Goal: Task Accomplishment & Management: Complete application form

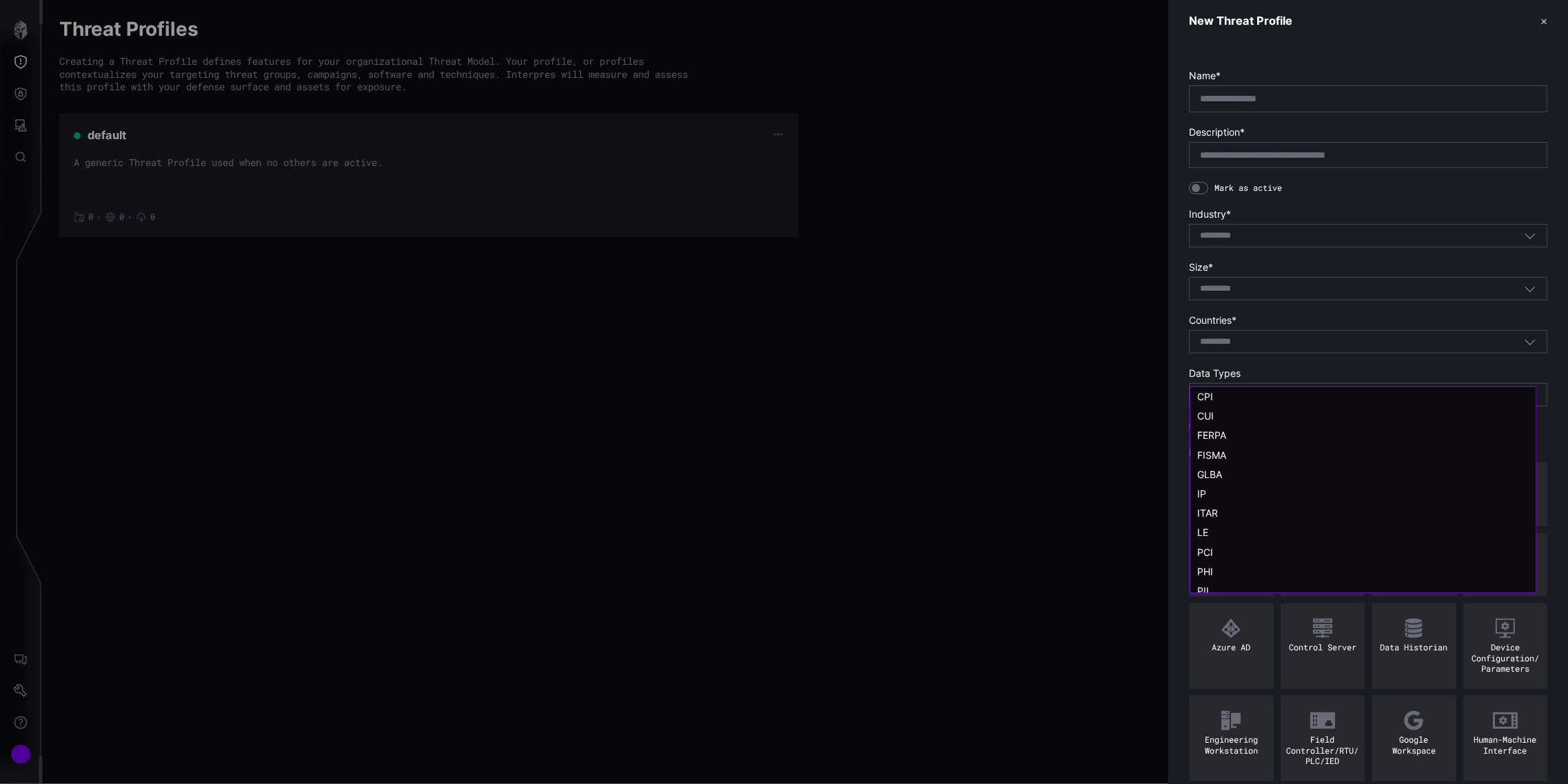
scroll to position [27, 0]
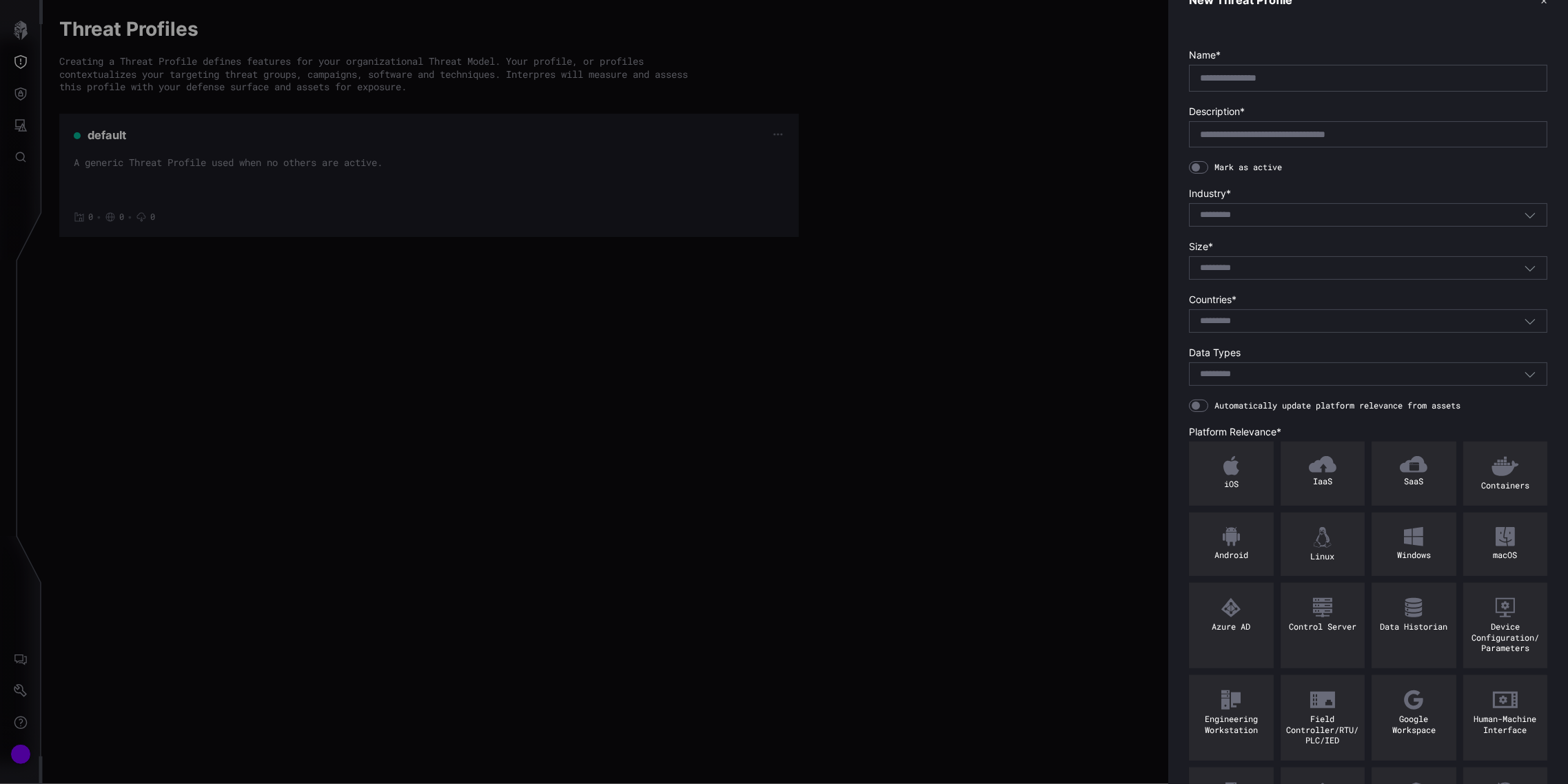
click at [26, 149] on div at bounding box center [784, 392] width 1568 height 784
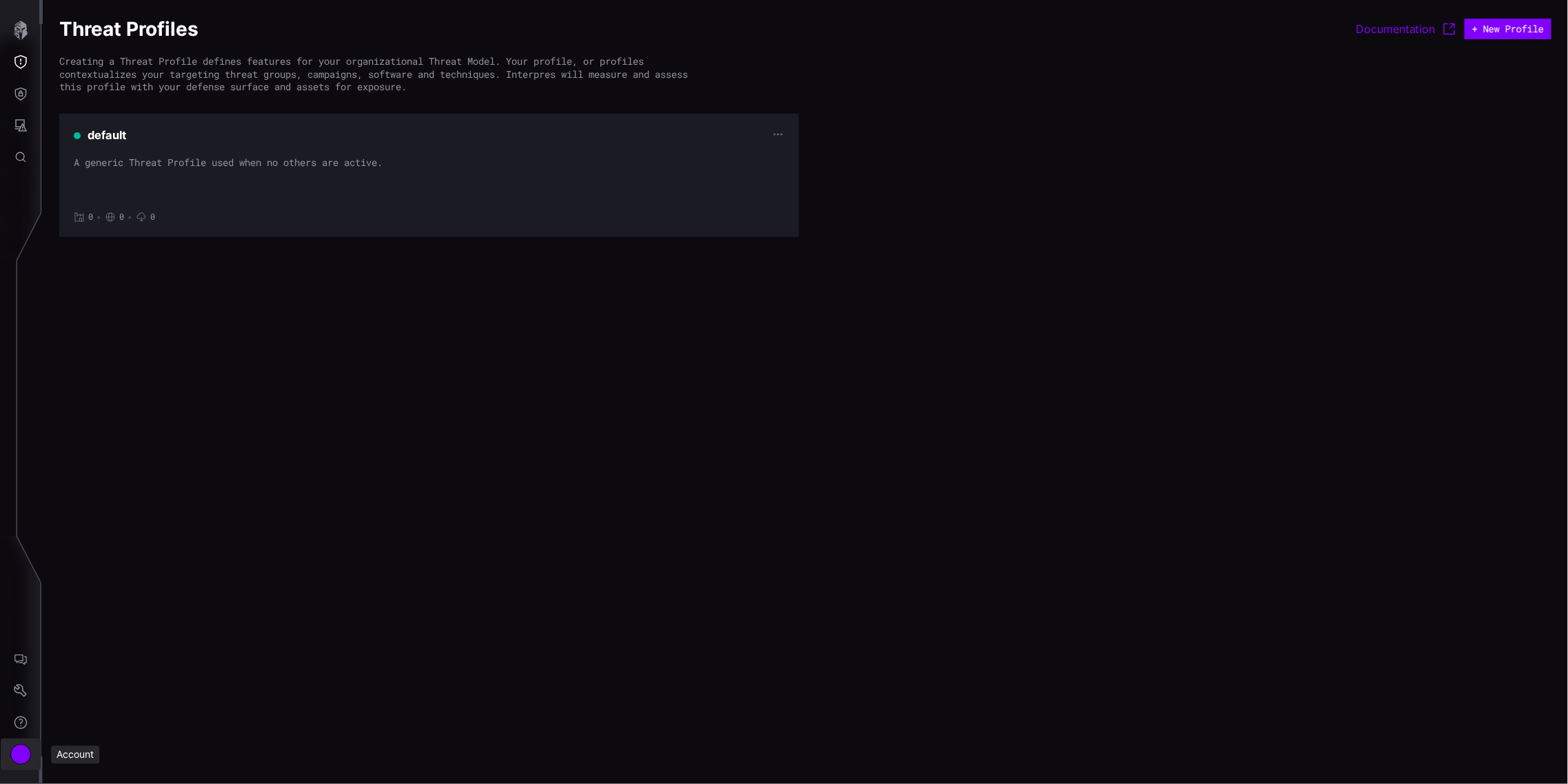
click at [14, 747] on div "Account" at bounding box center [20, 754] width 21 height 21
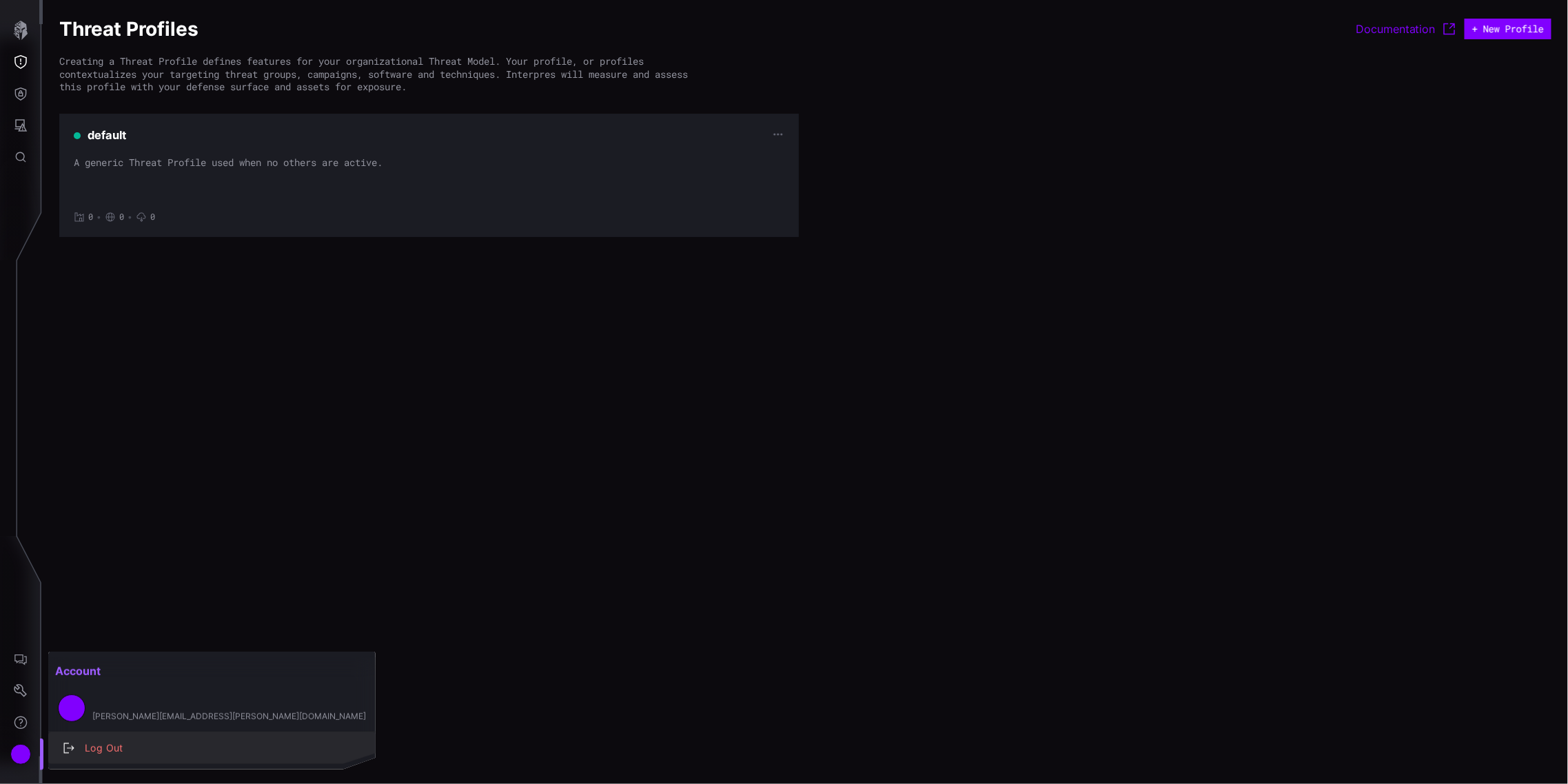
click at [100, 752] on div "Log Out" at bounding box center [219, 748] width 283 height 17
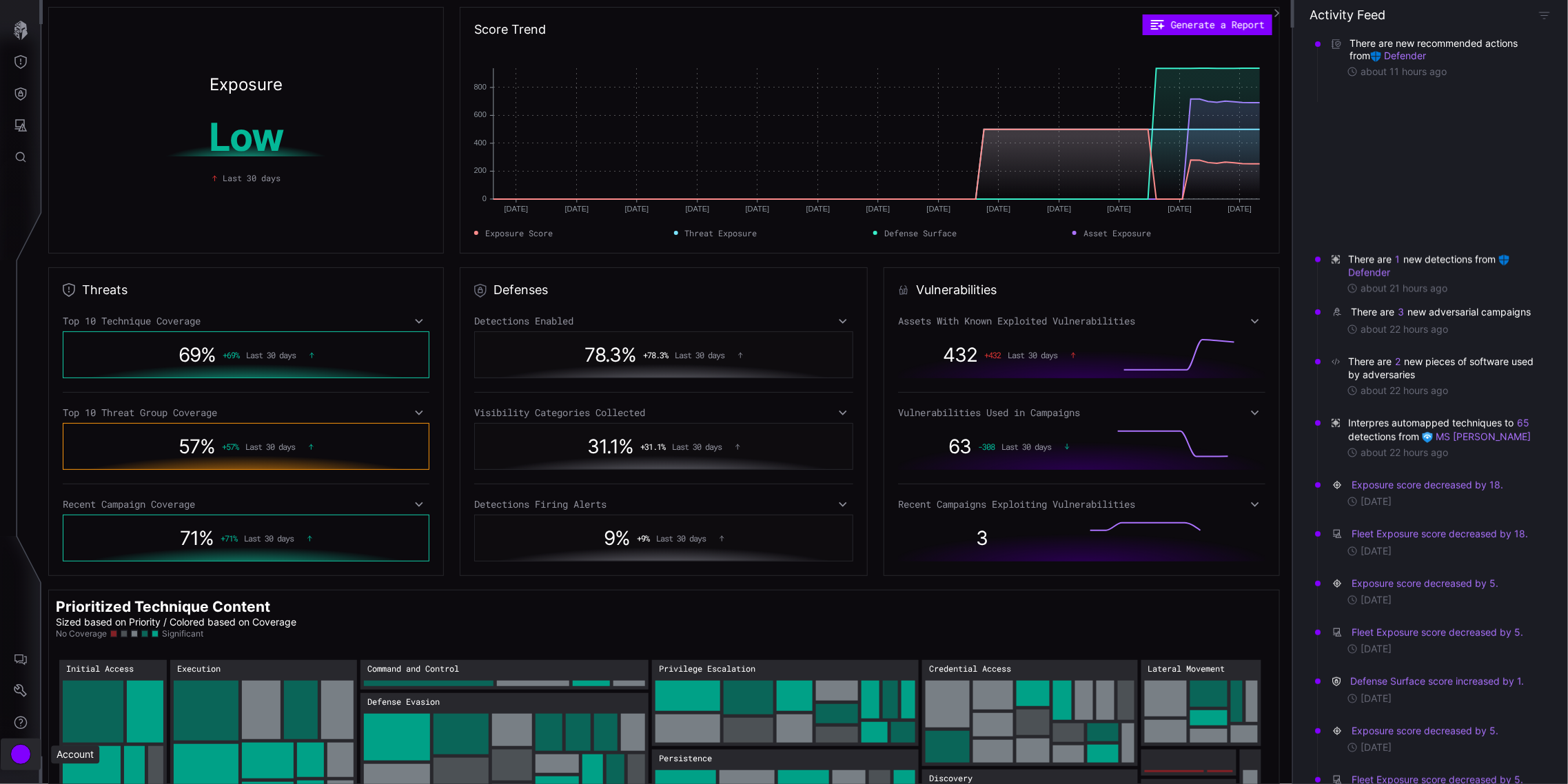
click at [18, 753] on div "Account" at bounding box center [20, 754] width 21 height 21
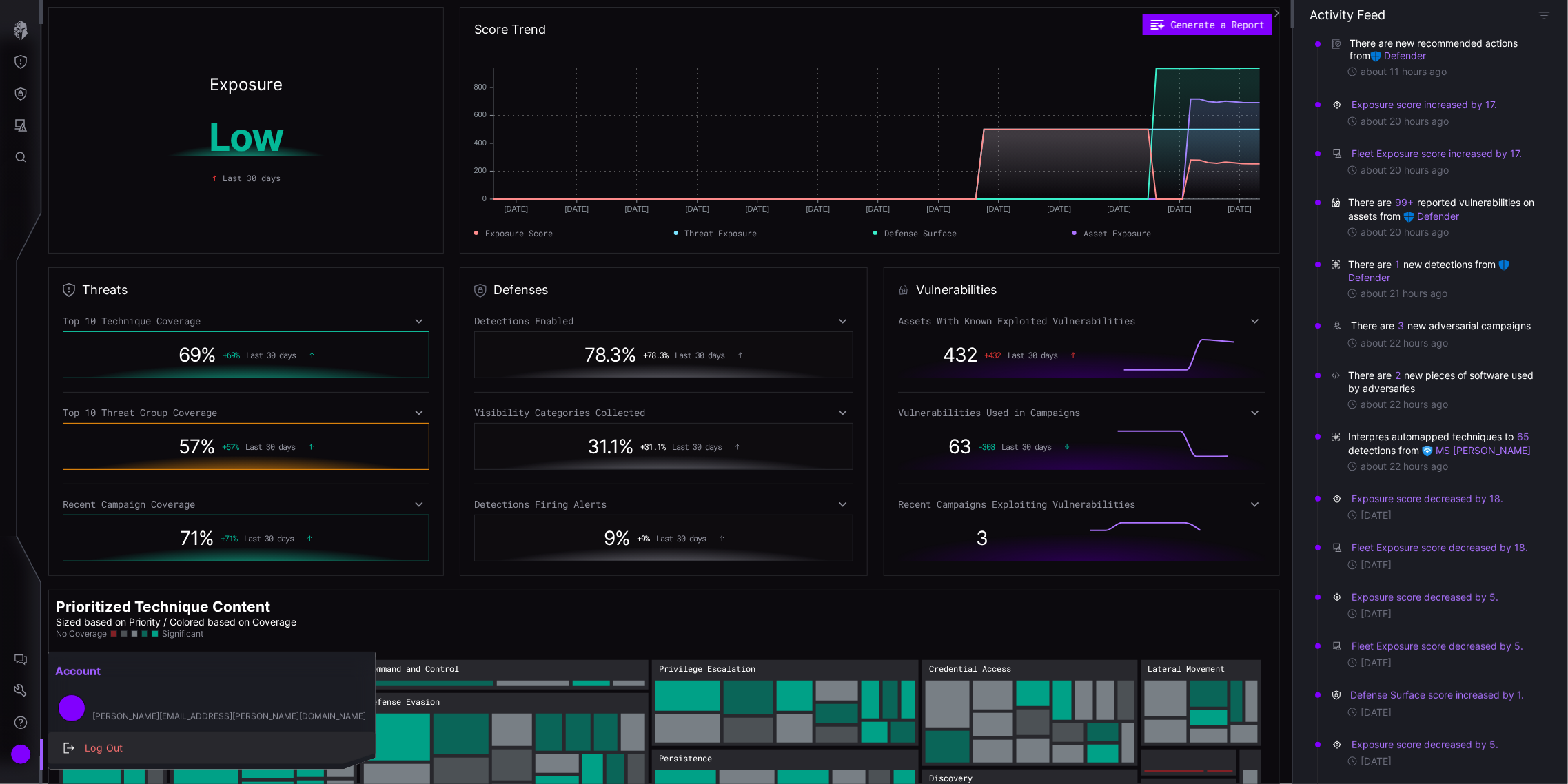
click at [98, 753] on div "Log Out" at bounding box center [219, 748] width 283 height 17
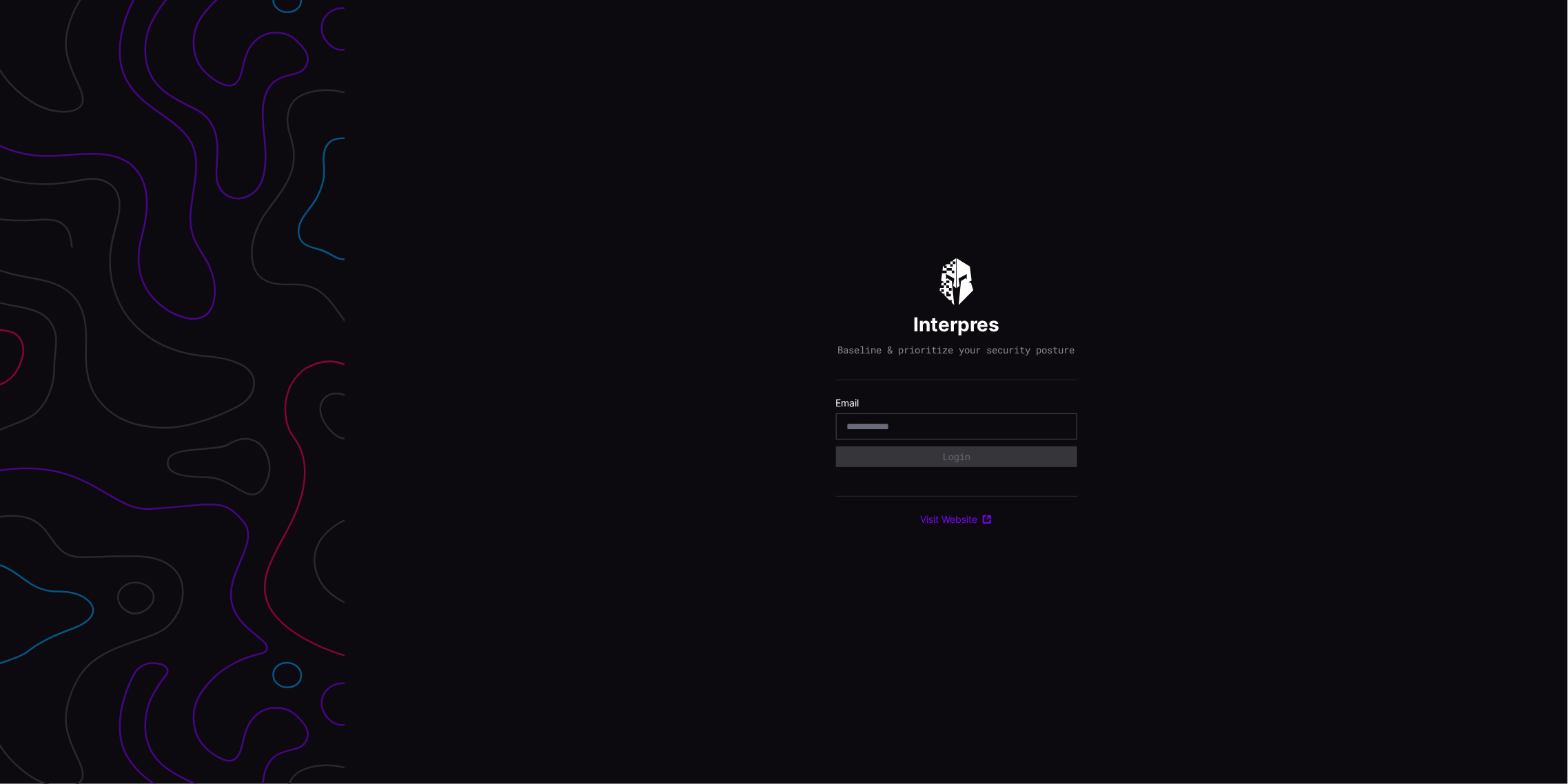
click at [924, 431] on input "email" at bounding box center [956, 426] width 219 height 12
type input "**********"
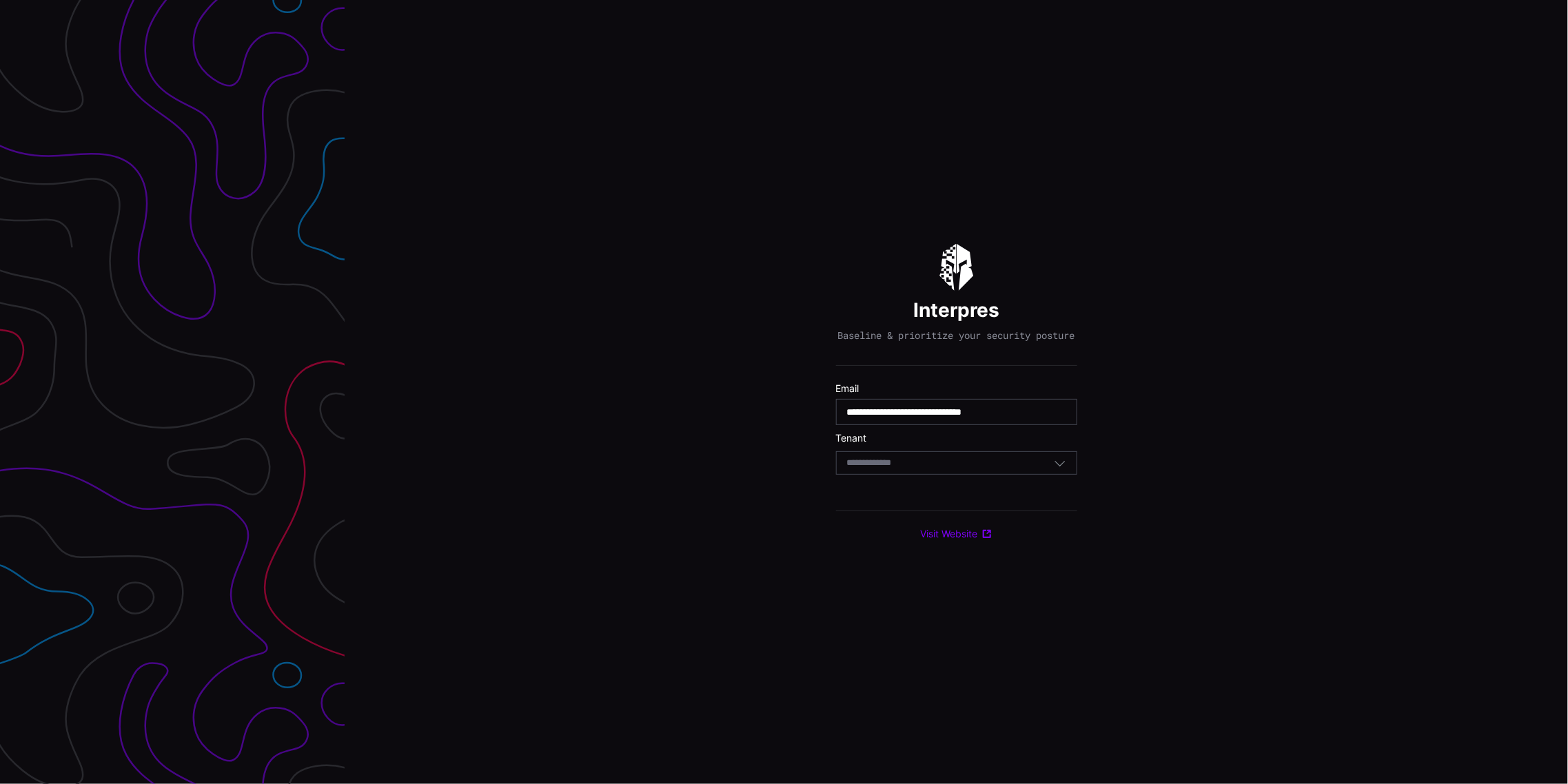
click at [906, 469] on input at bounding box center [883, 463] width 71 height 12
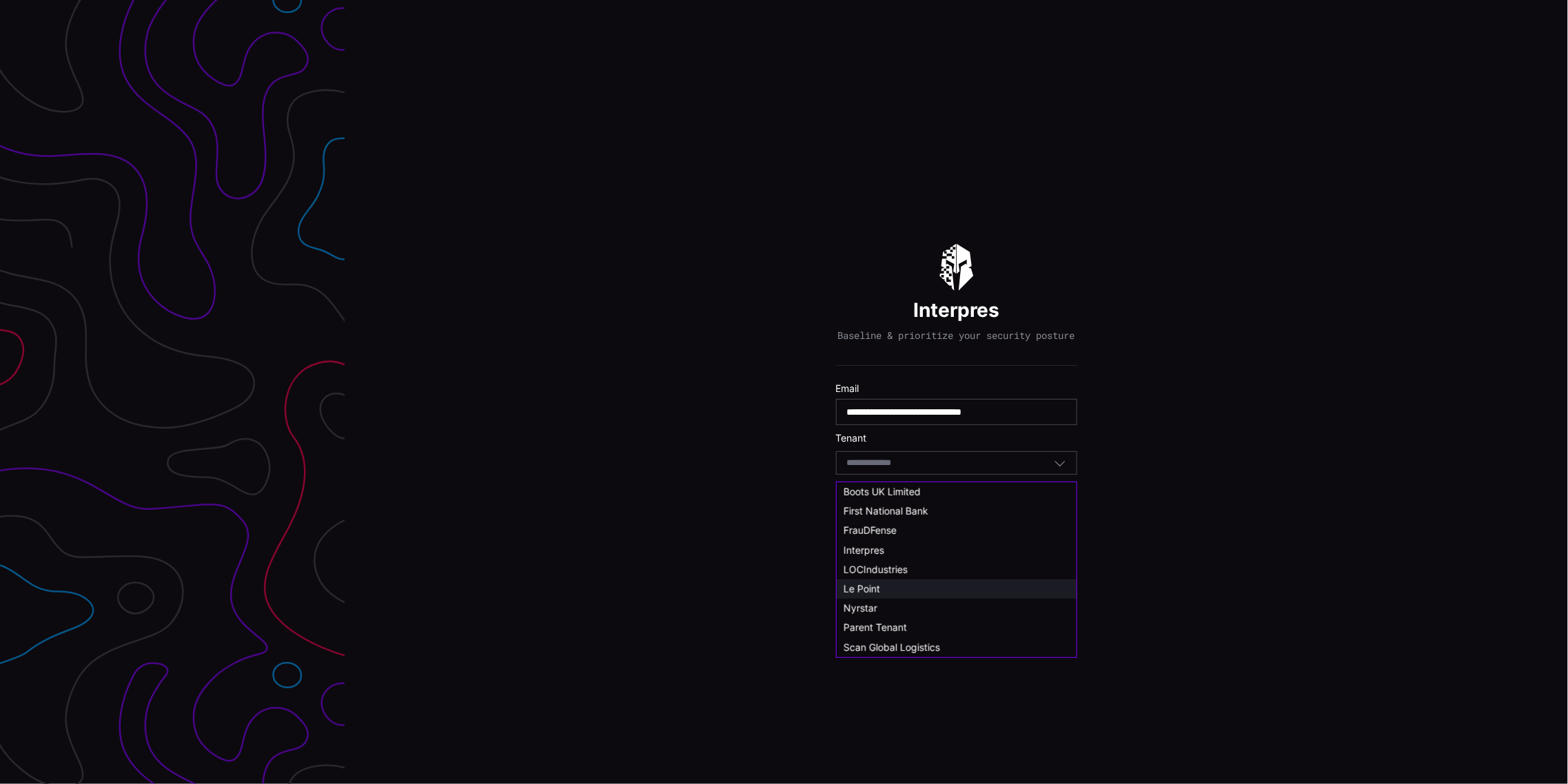
click at [866, 591] on span "Le Point" at bounding box center [862, 588] width 36 height 12
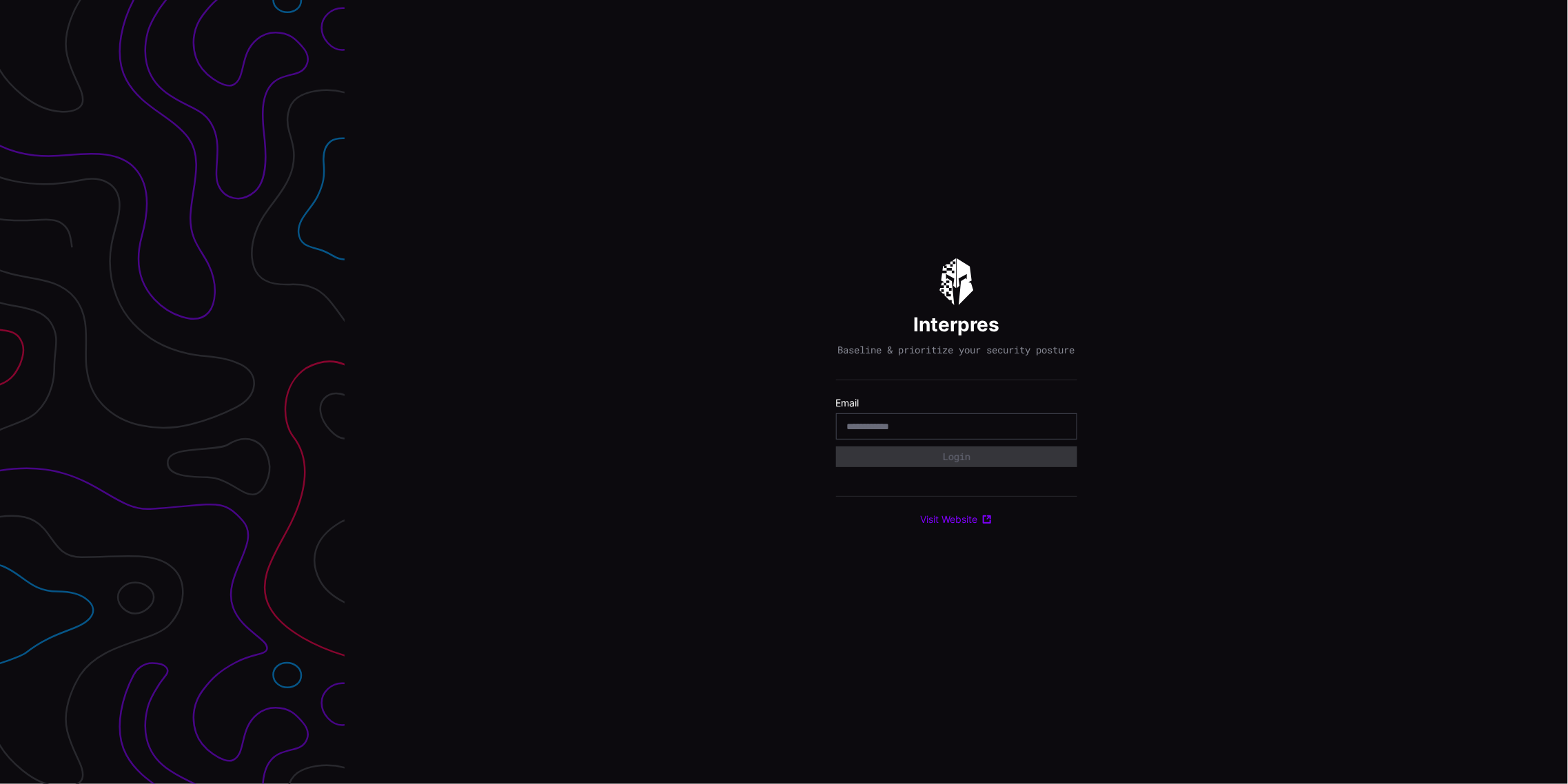
click at [911, 433] on input "email" at bounding box center [956, 426] width 219 height 12
type input "**********"
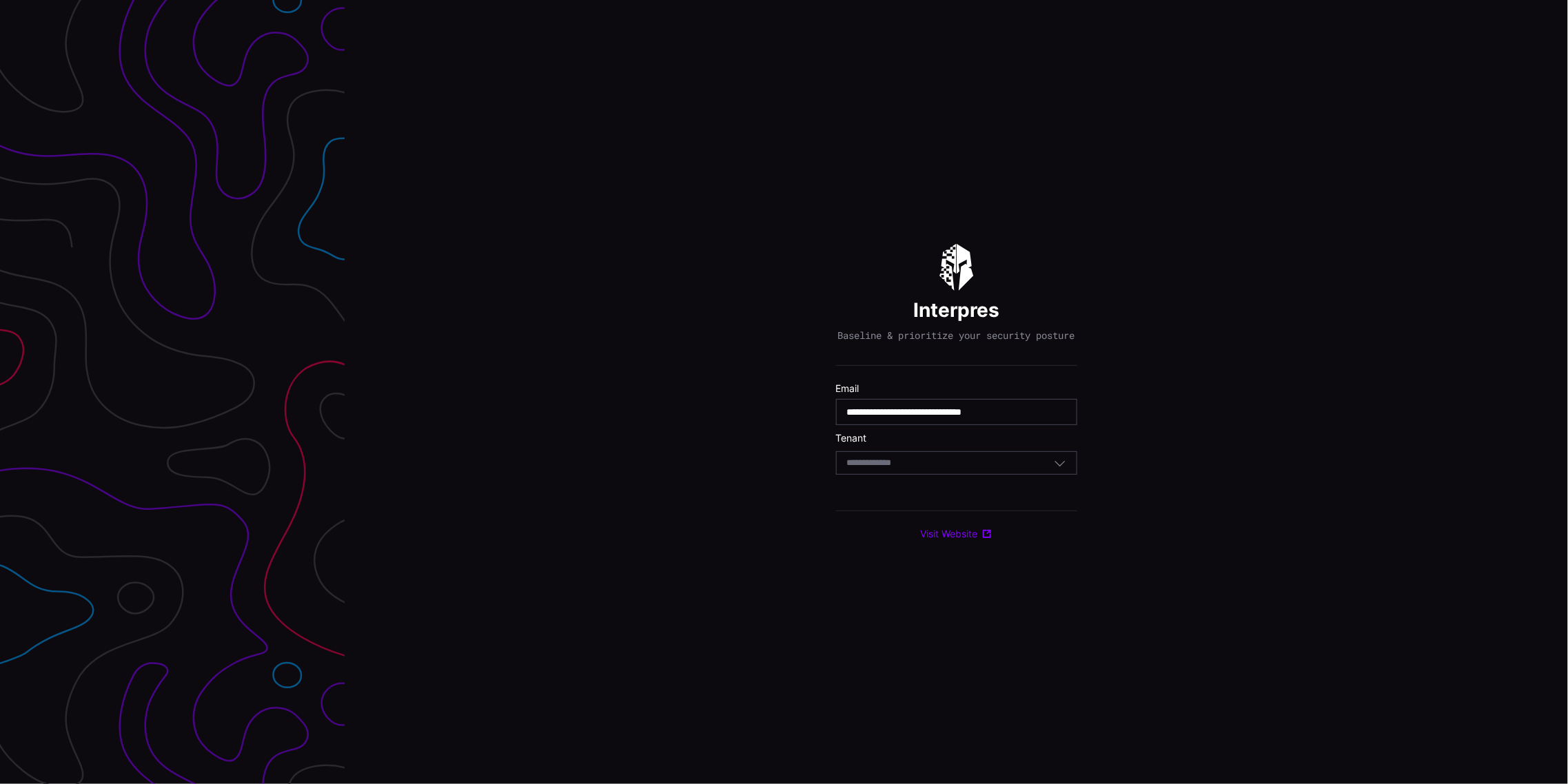
click at [937, 467] on div "Select Tenant" at bounding box center [950, 462] width 206 height 12
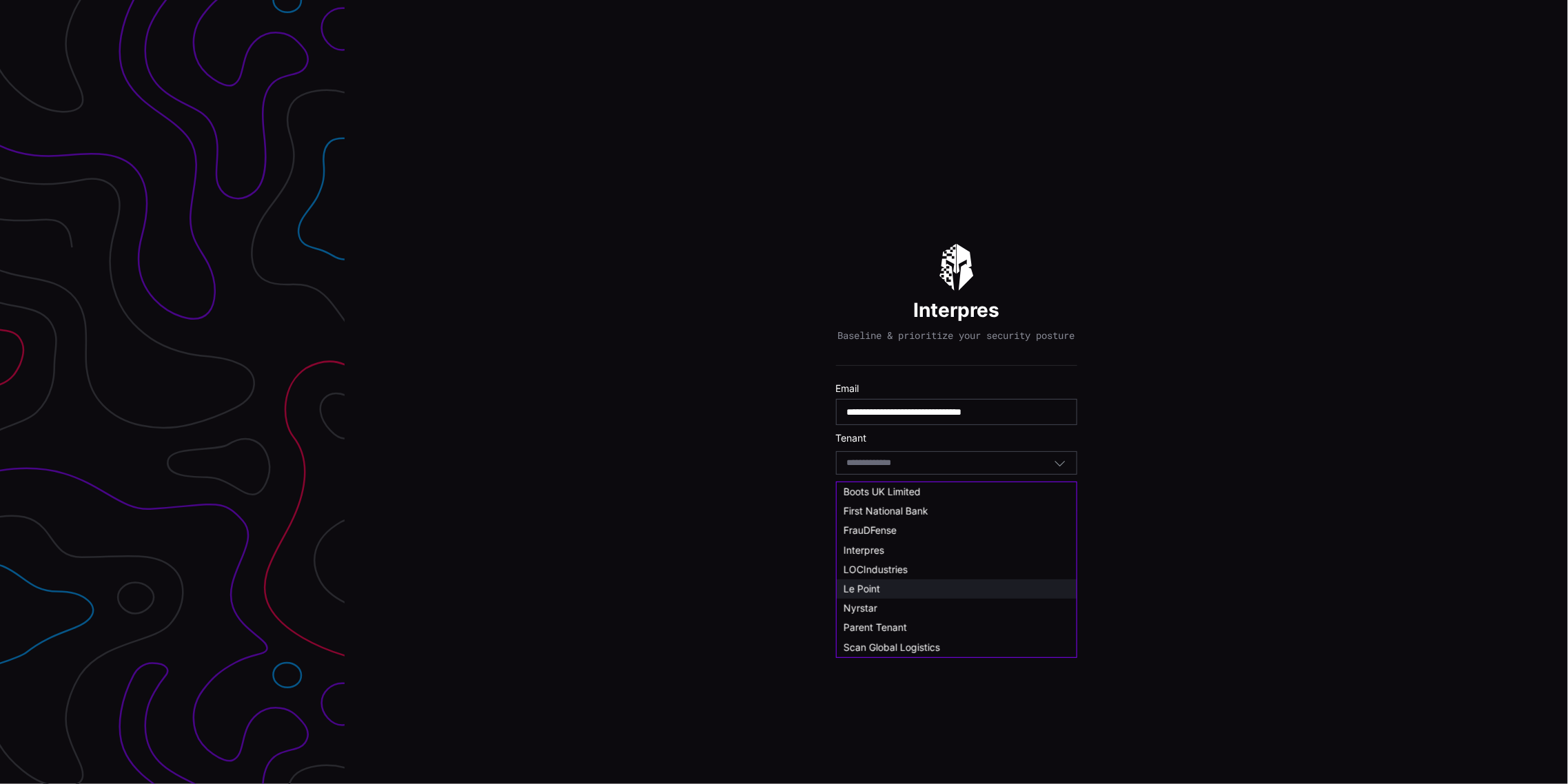
click at [866, 587] on span "Le Point" at bounding box center [862, 588] width 36 height 12
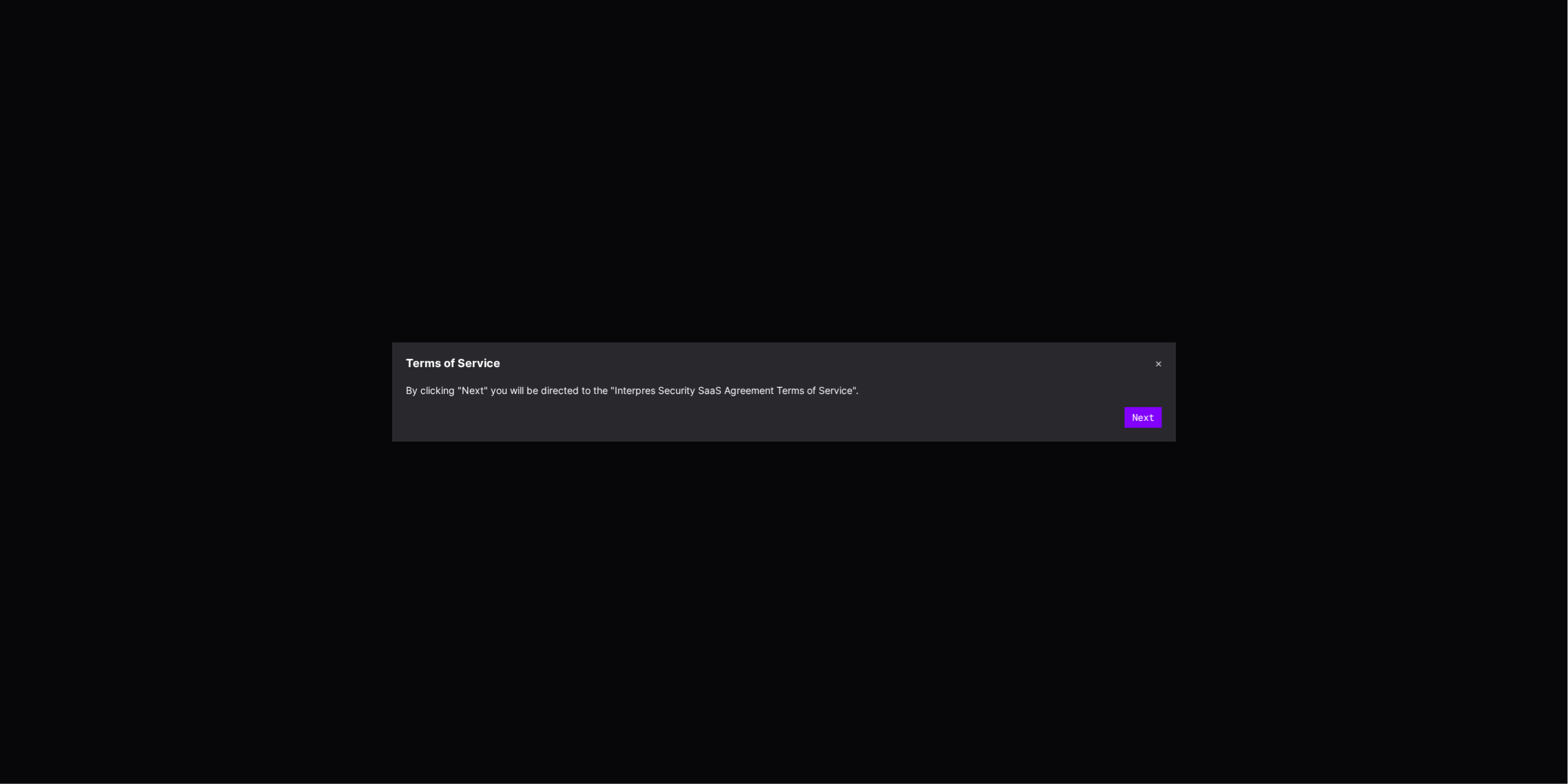
click at [1122, 409] on div "Next" at bounding box center [784, 417] width 757 height 21
click at [1139, 415] on button "Next" at bounding box center [1143, 417] width 37 height 21
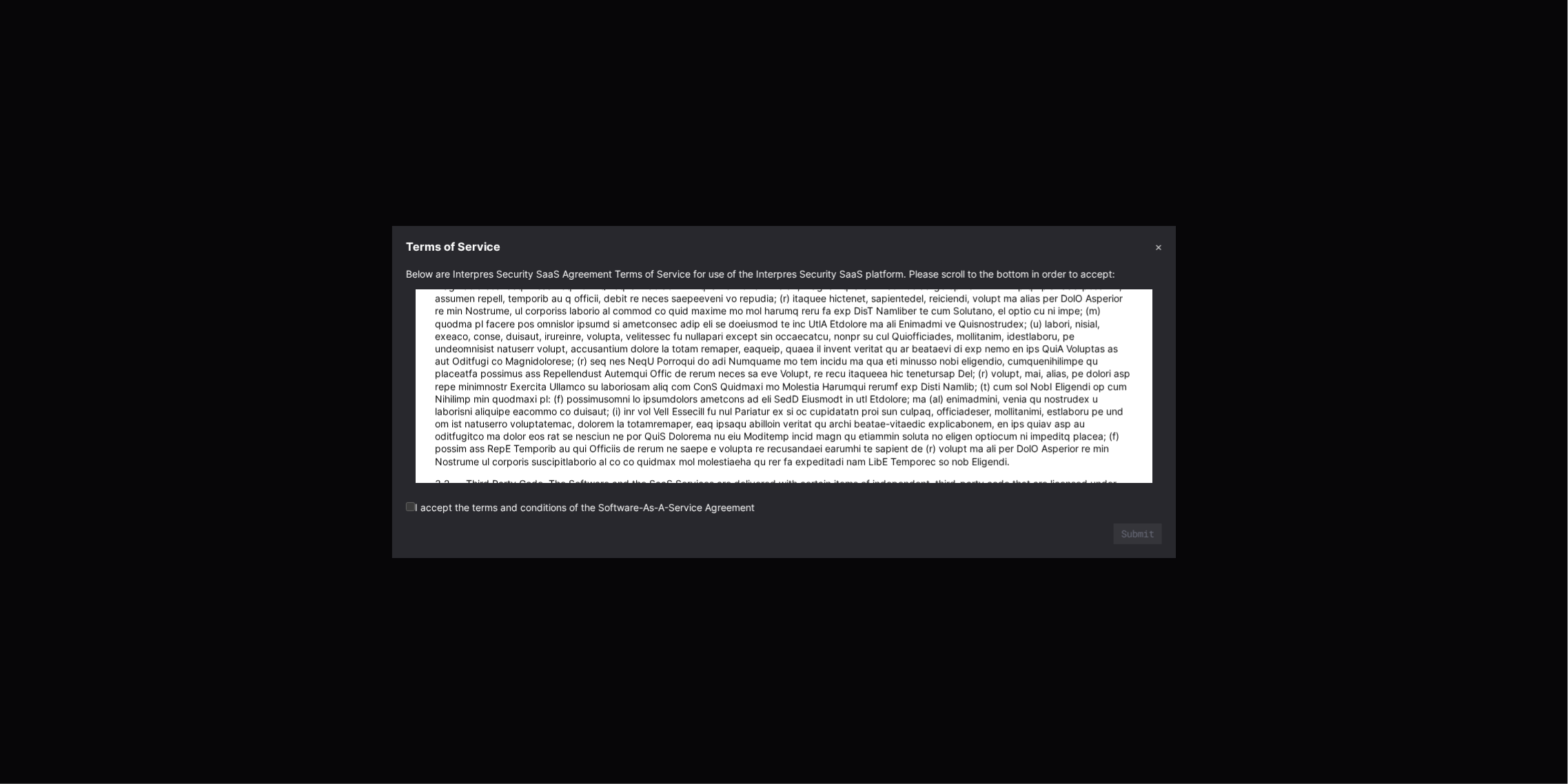
scroll to position [16681, 0]
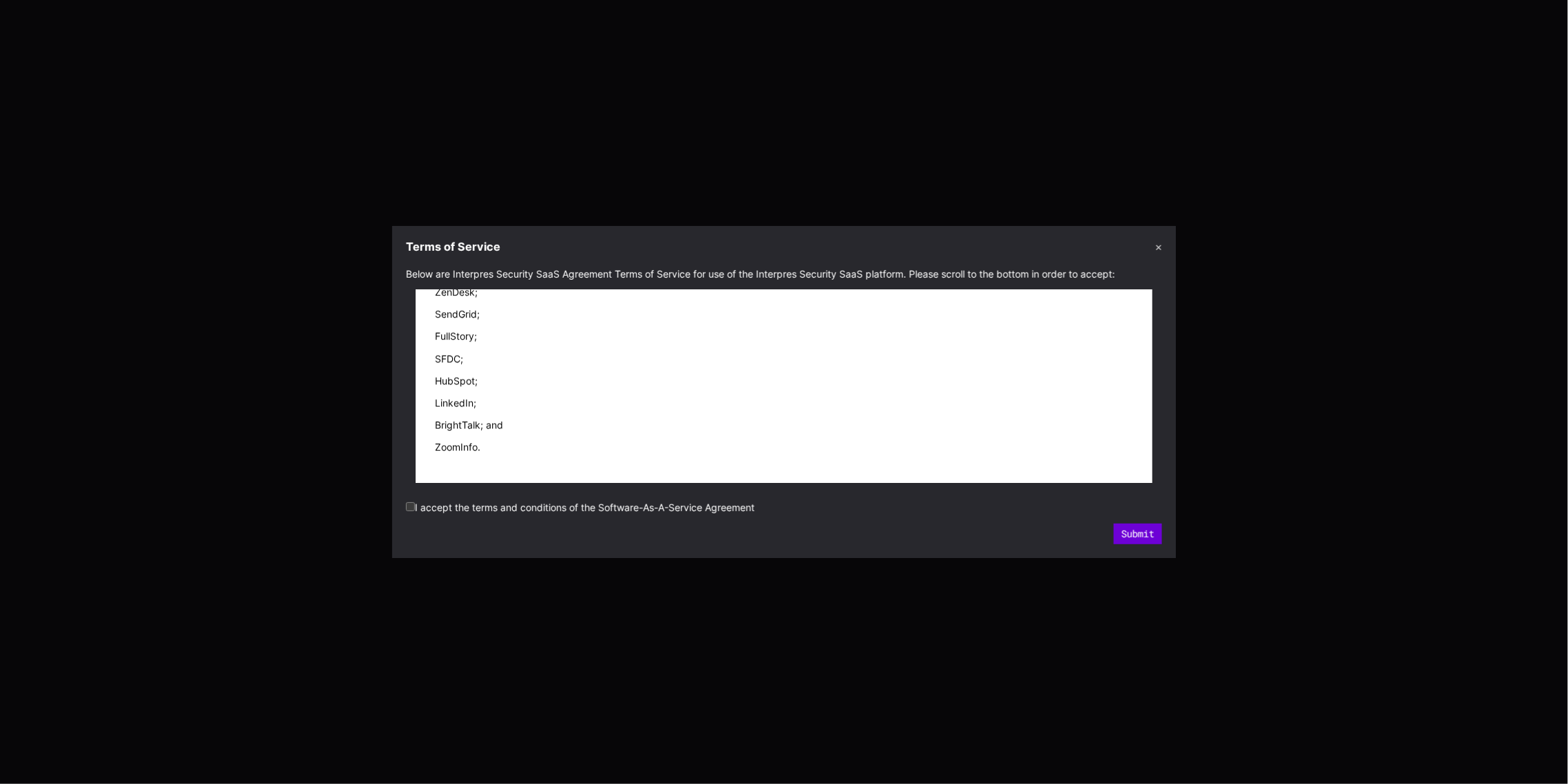
click at [1148, 526] on button "Submit" at bounding box center [1138, 534] width 48 height 21
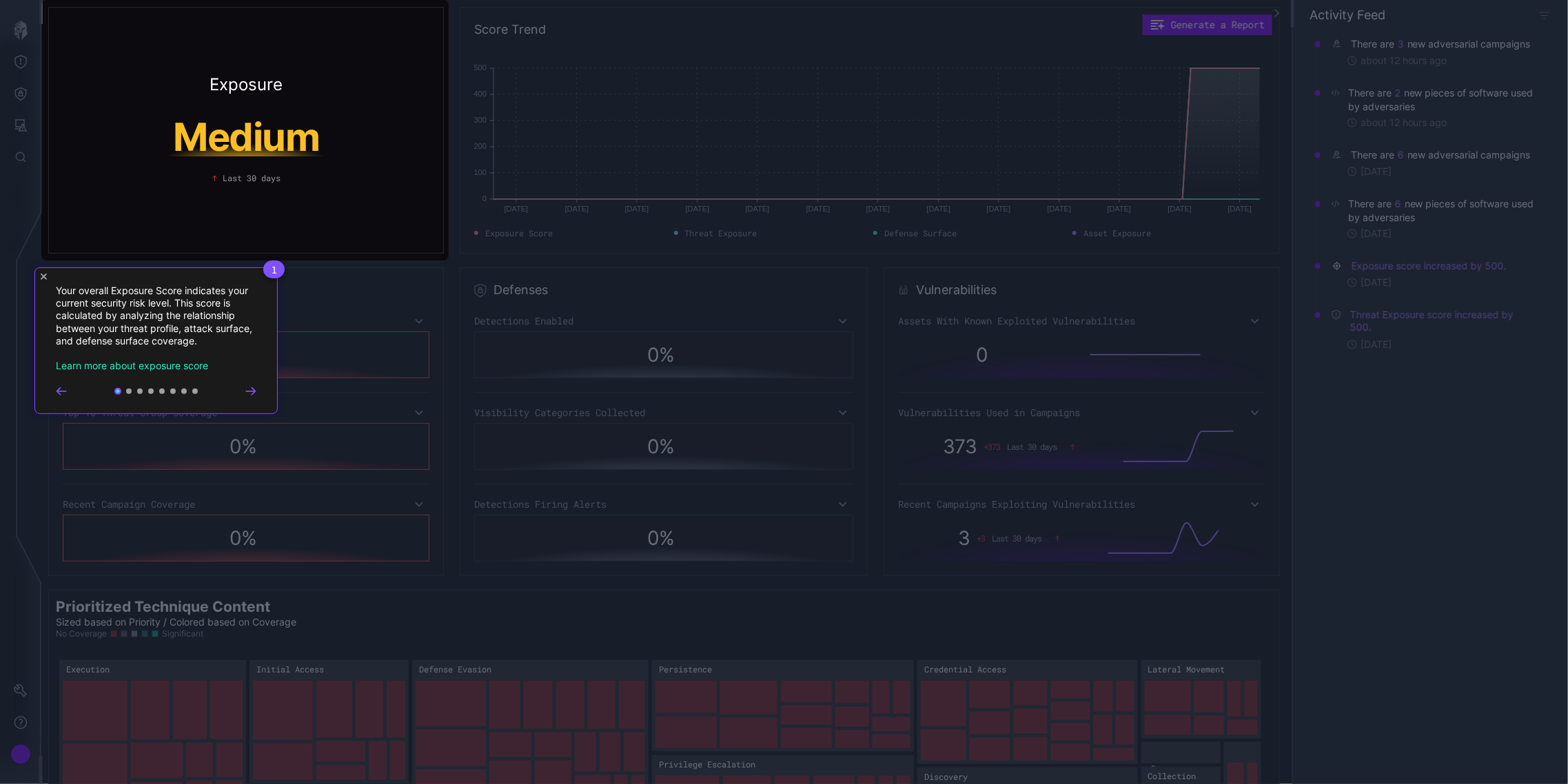
click at [362, 379] on rect at bounding box center [784, 392] width 1568 height 784
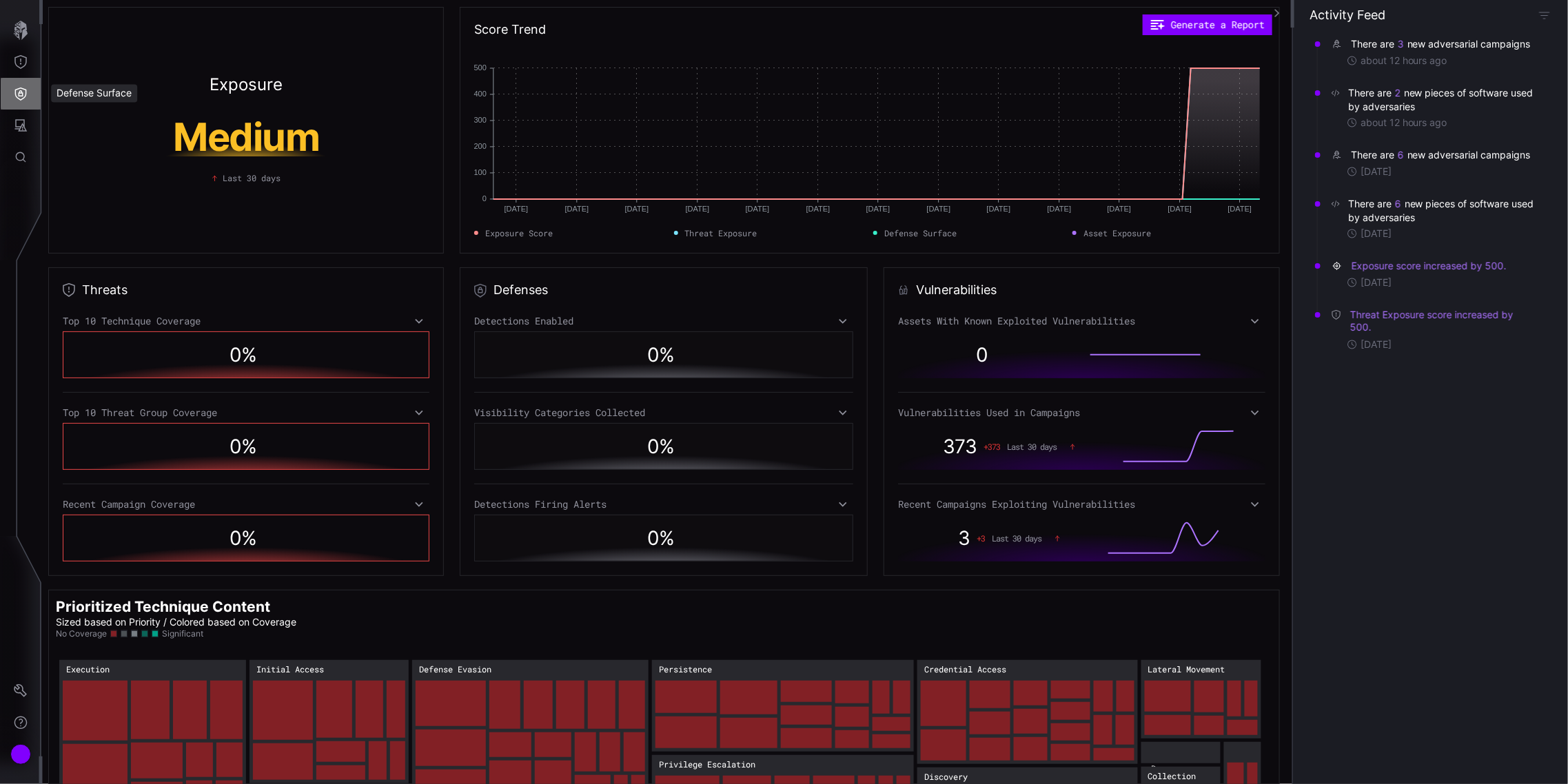
click at [14, 95] on icon "Defense Surface" at bounding box center [21, 94] width 14 height 14
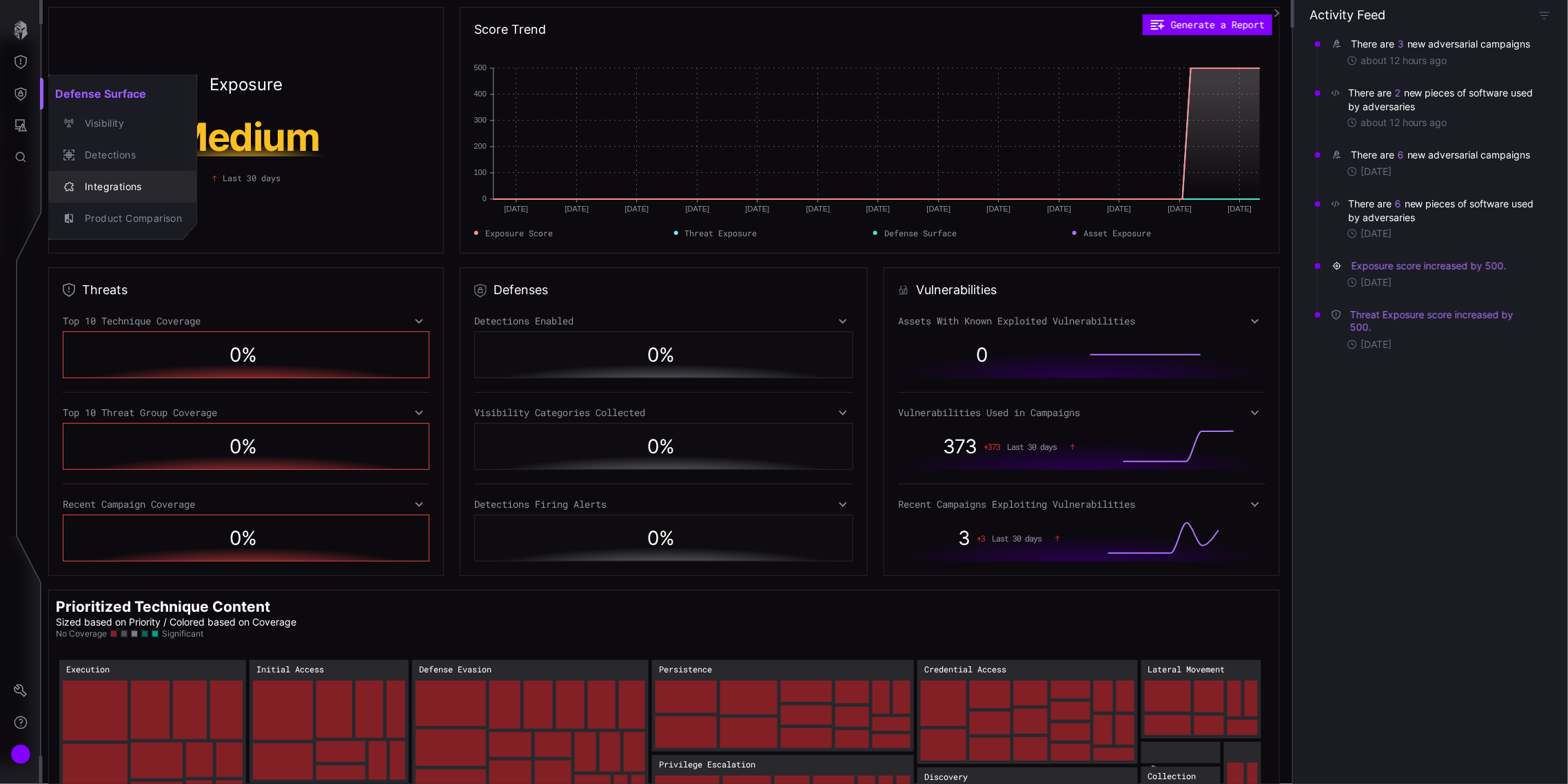
click at [111, 187] on div "Integrations" at bounding box center [130, 186] width 104 height 17
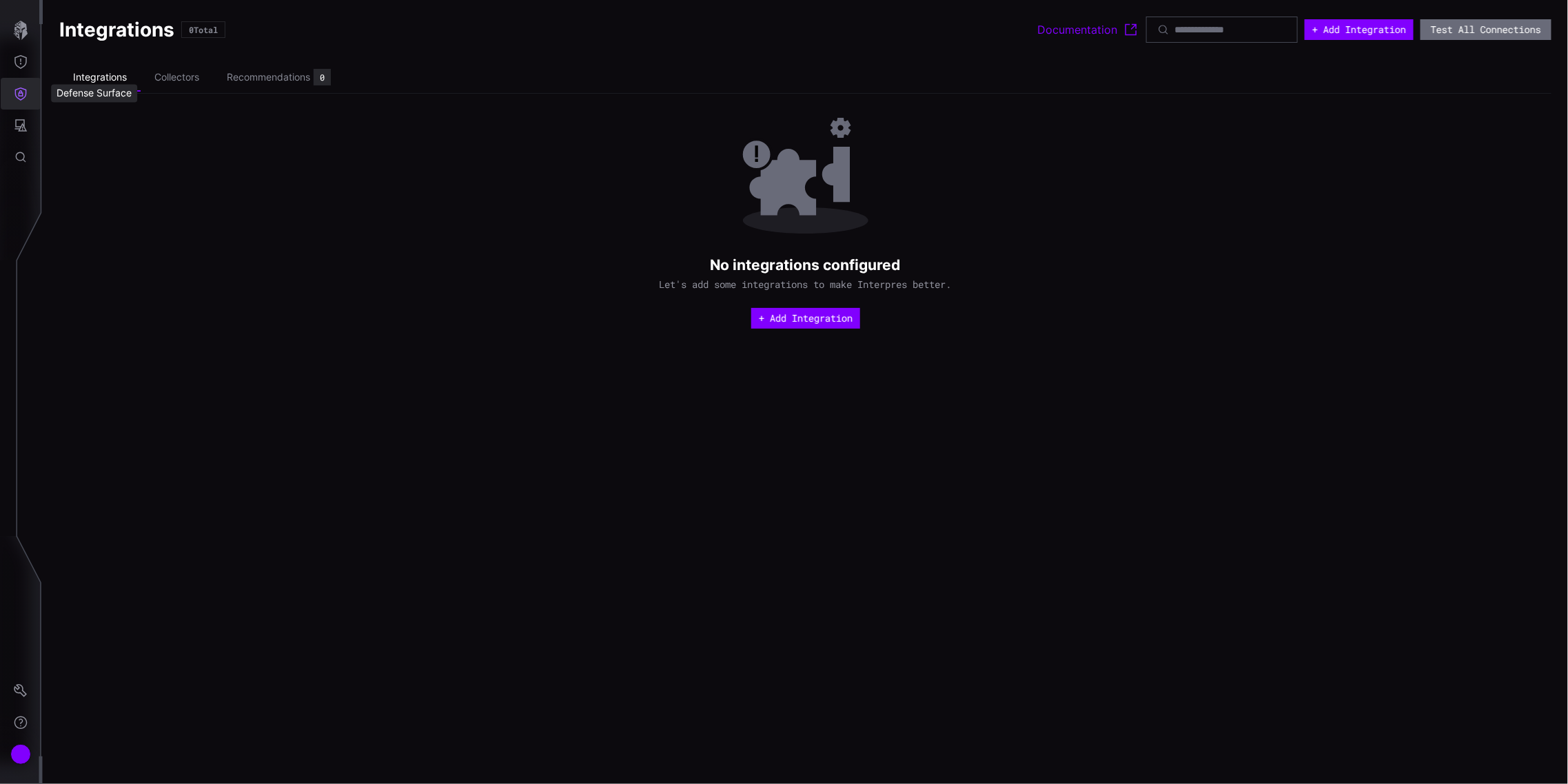
click at [14, 100] on icon "Defense Surface" at bounding box center [21, 94] width 14 height 14
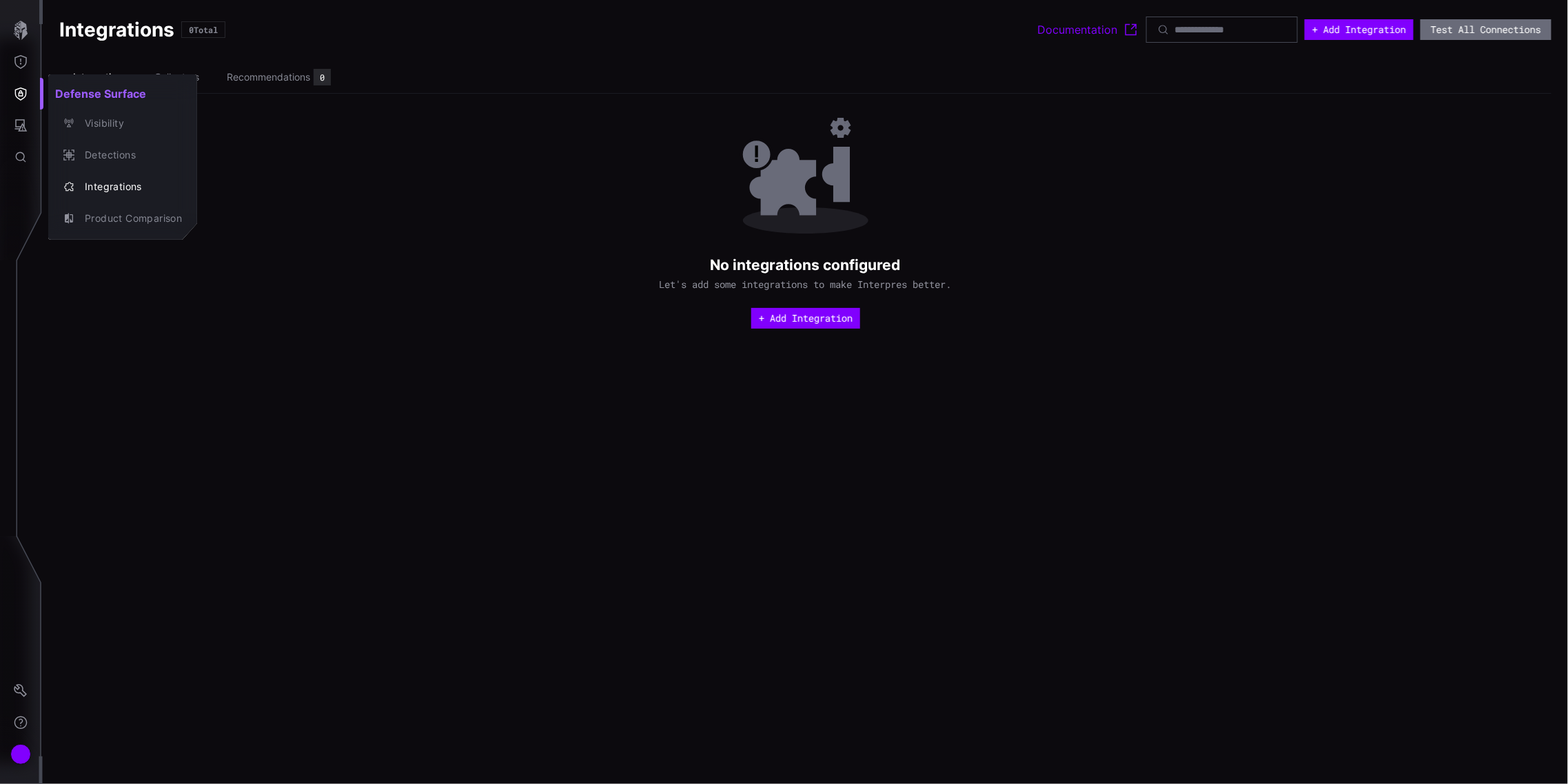
click at [19, 126] on div at bounding box center [784, 392] width 1568 height 784
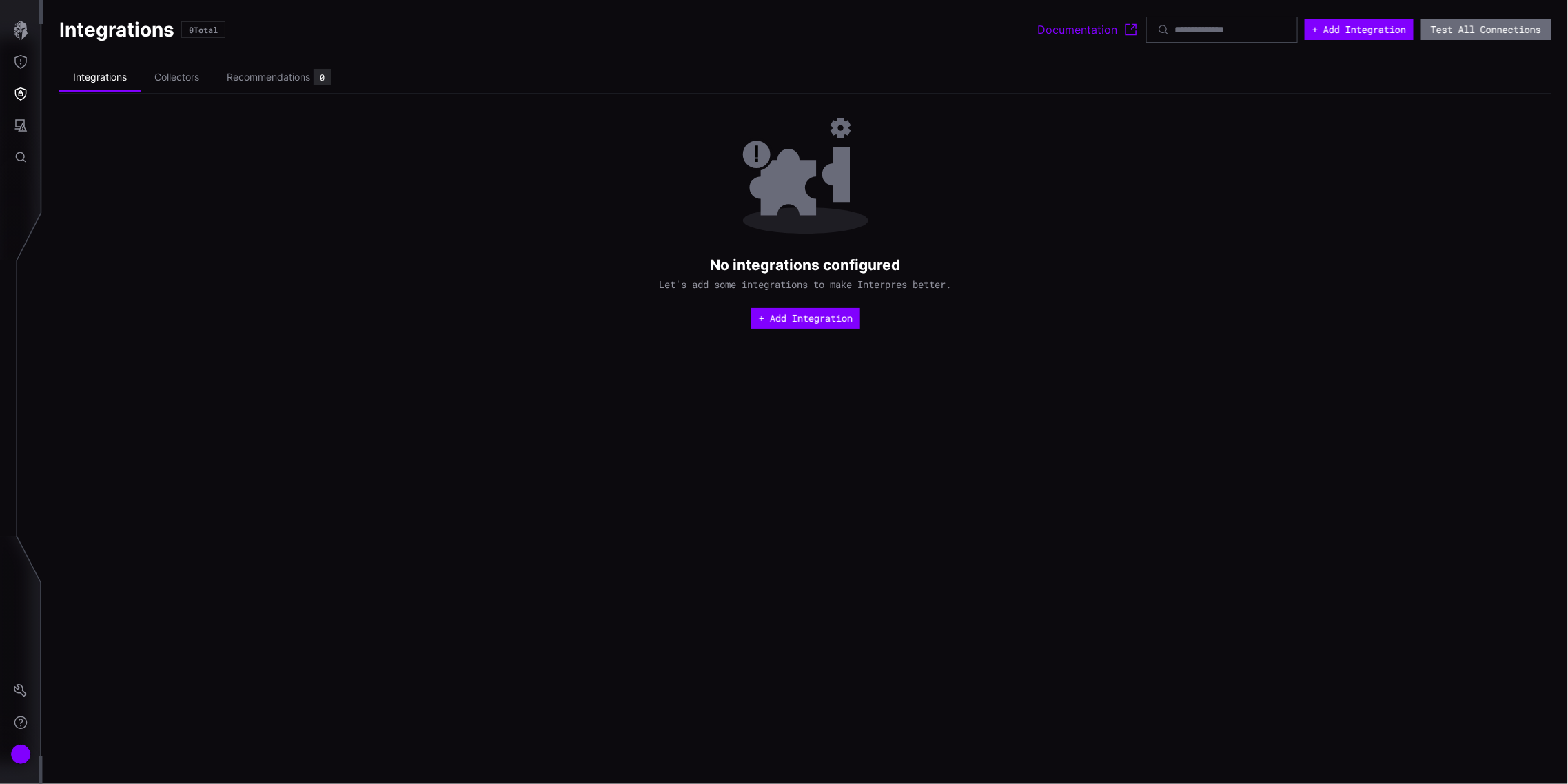
click at [19, 123] on icon "Attack Surface" at bounding box center [21, 125] width 14 height 14
click at [22, 152] on div at bounding box center [784, 392] width 1568 height 784
click at [21, 154] on icon "Global Search" at bounding box center [21, 157] width 14 height 14
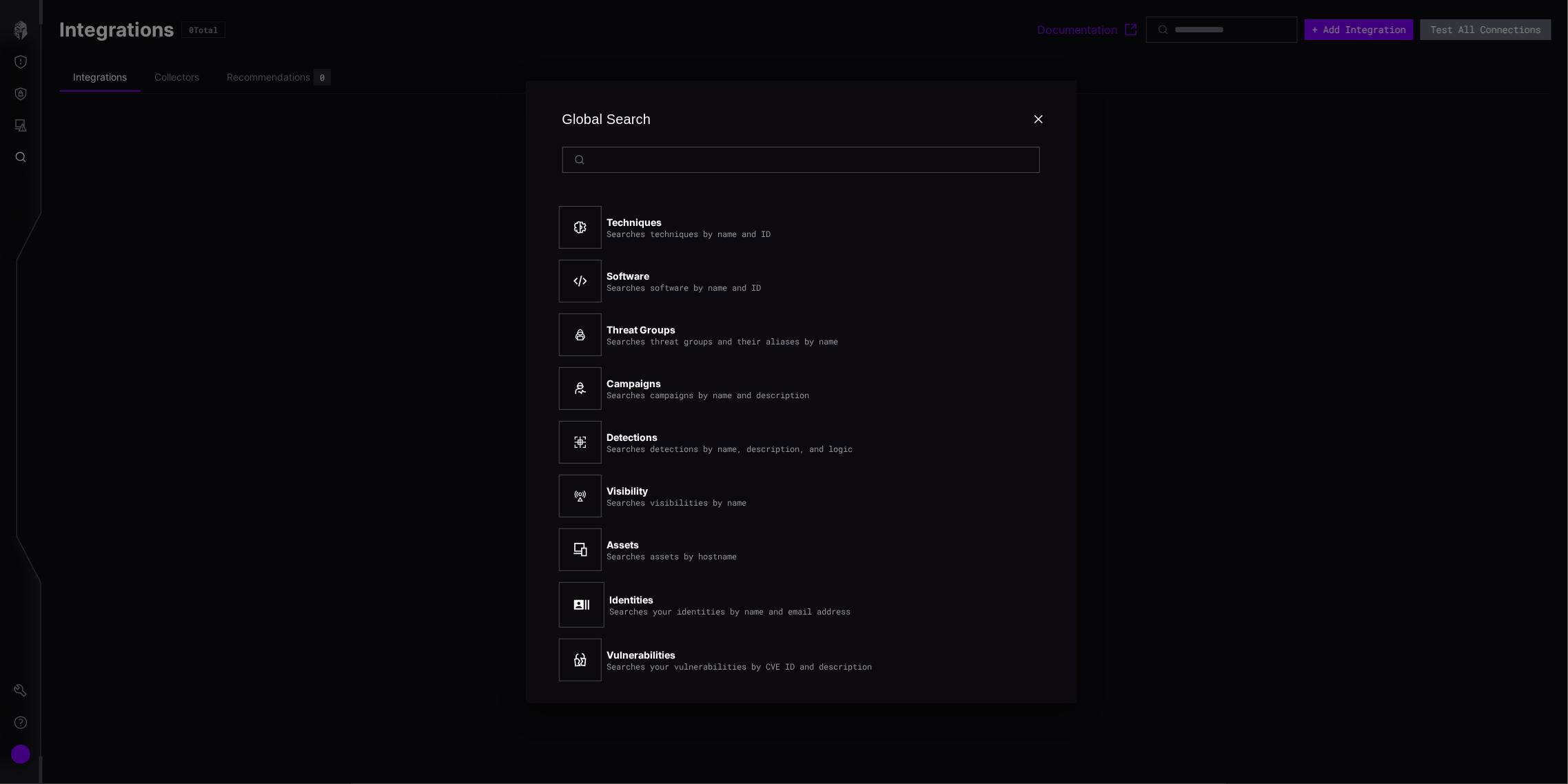
click at [21, 71] on div at bounding box center [784, 392] width 1568 height 784
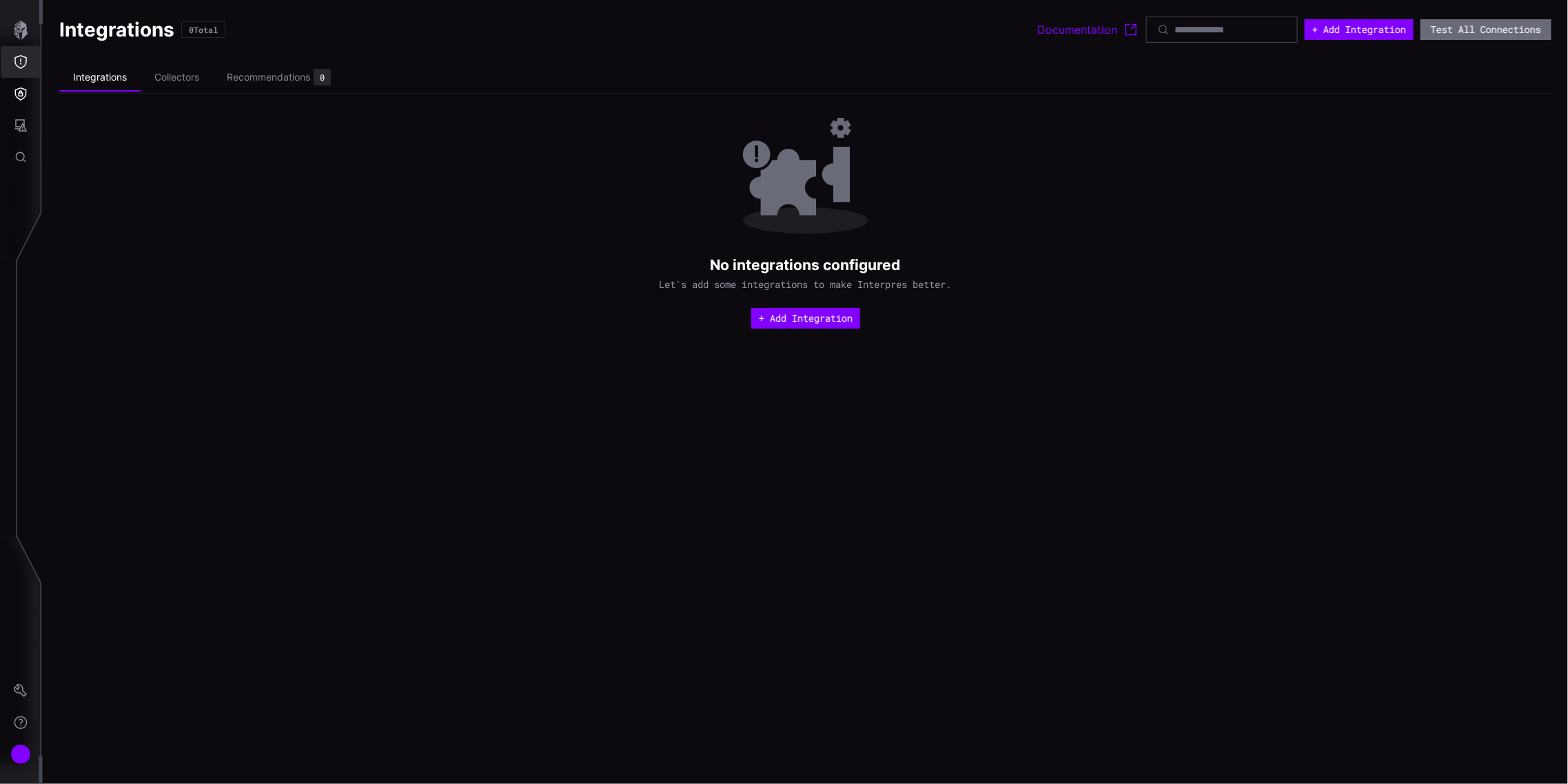
click at [22, 63] on icon "Threat Exposure" at bounding box center [21, 62] width 14 height 14
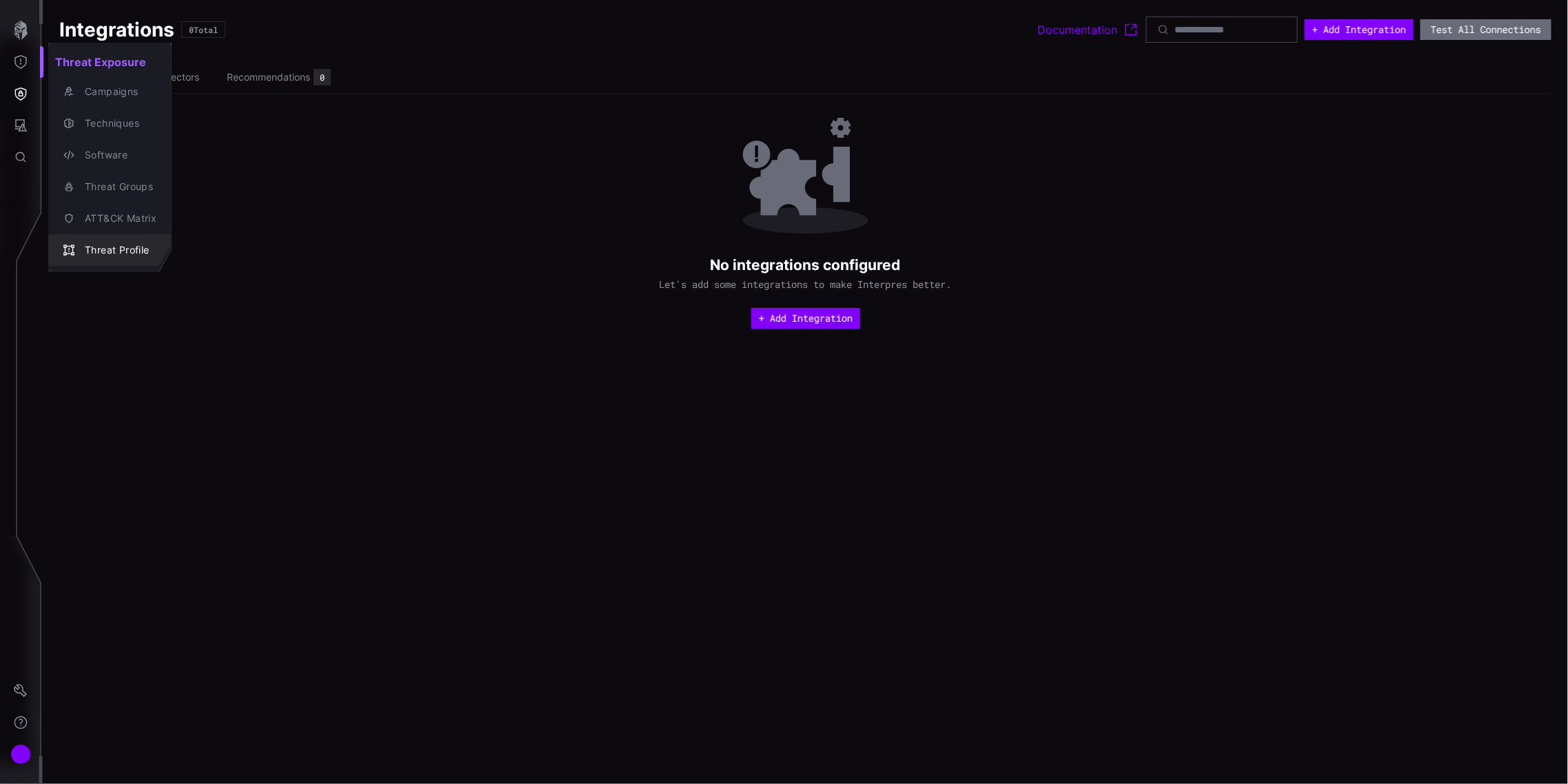
click at [114, 244] on div "Threat Profile" at bounding box center [117, 250] width 79 height 17
